Goal: Task Accomplishment & Management: Manage account settings

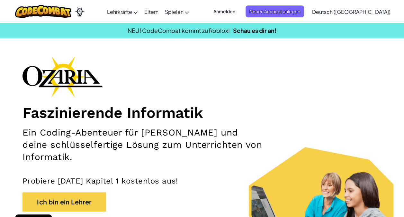
click at [249, 57] on div "Faszinierende Informatik Ein Coding-Abenteuer für [PERSON_NAME] und deine schlü…" at bounding box center [202, 150] width 359 height 188
click at [234, 8] on span "Anmelden" at bounding box center [225, 11] width 30 height 12
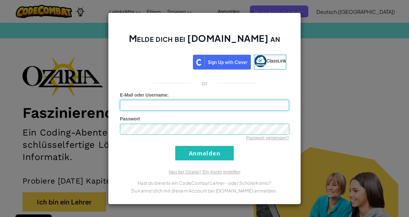
click at [200, 105] on input "E-Mail oder Username :" at bounding box center [204, 105] width 169 height 11
type input "[PERSON_NAME][EMAIL_ADDRESS][DOMAIN_NAME]"
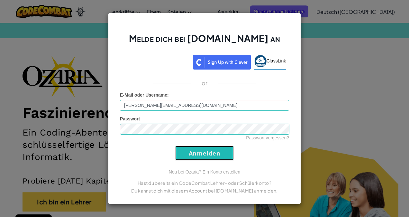
click at [192, 150] on input "Anmelden" at bounding box center [204, 153] width 59 height 14
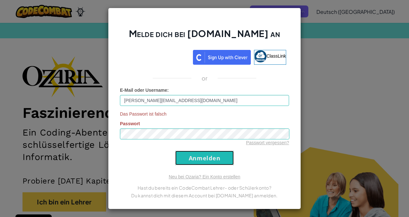
click at [214, 155] on input "Anmelden" at bounding box center [204, 158] width 59 height 14
click at [196, 156] on input "Anmelden" at bounding box center [204, 158] width 59 height 14
